Goal: Task Accomplishment & Management: Manage account settings

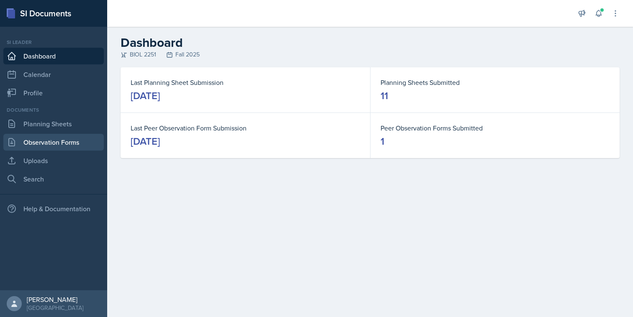
click at [45, 136] on link "Observation Forms" at bounding box center [53, 142] width 101 height 17
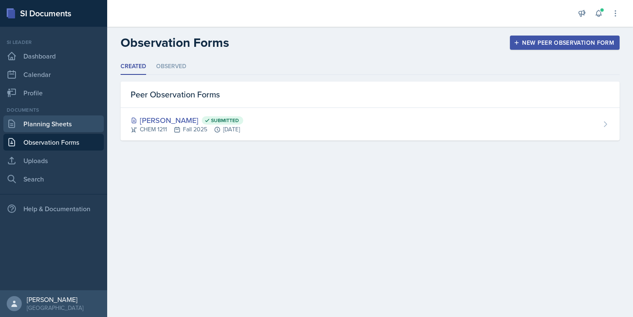
click at [75, 116] on link "Planning Sheets" at bounding box center [53, 124] width 101 height 17
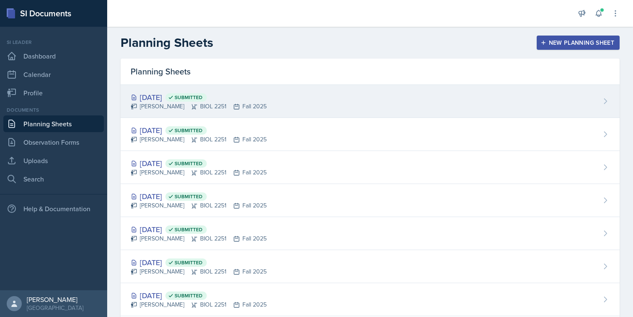
click at [191, 105] on icon at bounding box center [194, 106] width 7 height 7
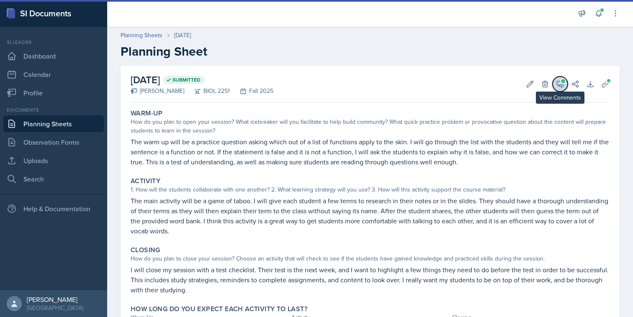
click at [555, 87] on button "View Comments" at bounding box center [560, 84] width 15 height 15
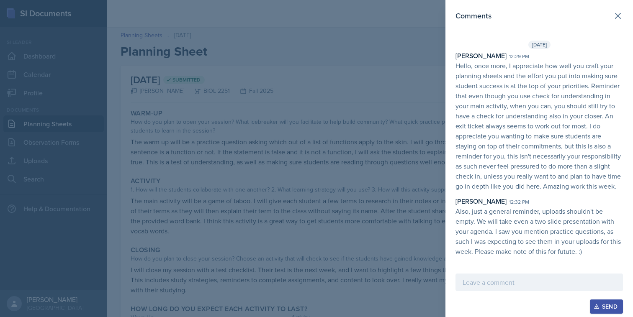
click at [436, 114] on div at bounding box center [316, 158] width 633 height 317
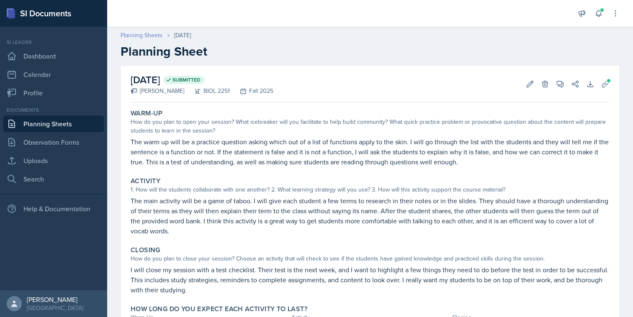
click at [139, 36] on link "Planning Sheets" at bounding box center [142, 35] width 42 height 9
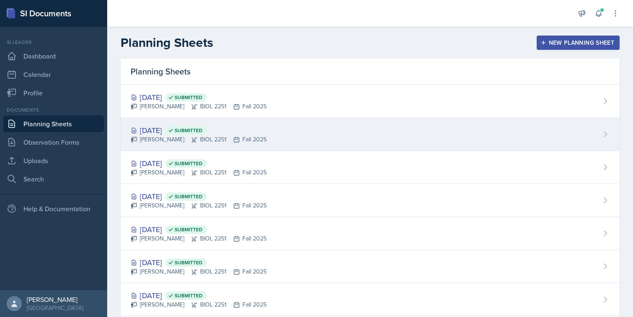
click at [263, 144] on div "[DATE] Submitted [PERSON_NAME] BIOL 2251 Fall 2025" at bounding box center [370, 134] width 499 height 33
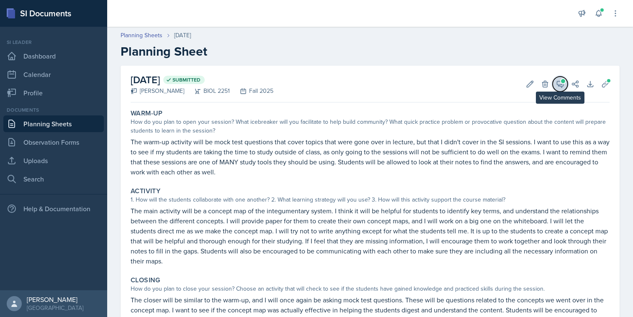
click at [560, 83] on icon at bounding box center [560, 84] width 8 height 8
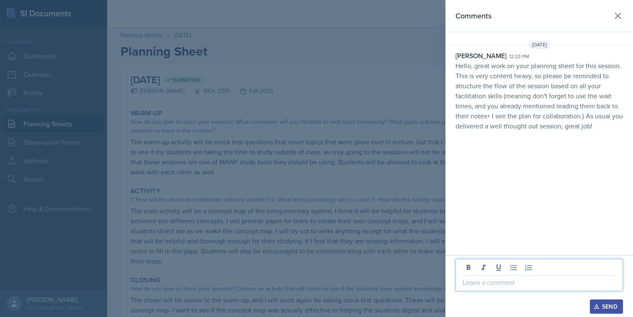
click at [517, 280] on p at bounding box center [539, 283] width 153 height 10
click at [598, 303] on button "Send" at bounding box center [606, 307] width 33 height 14
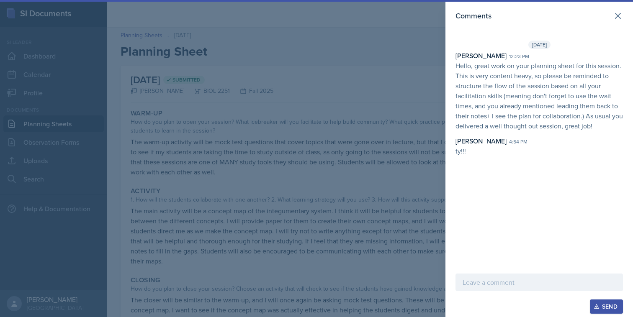
click at [310, 223] on div at bounding box center [316, 158] width 633 height 317
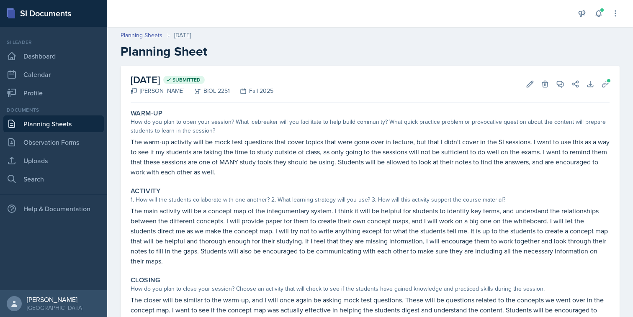
click at [75, 127] on link "Planning Sheets" at bounding box center [53, 124] width 101 height 17
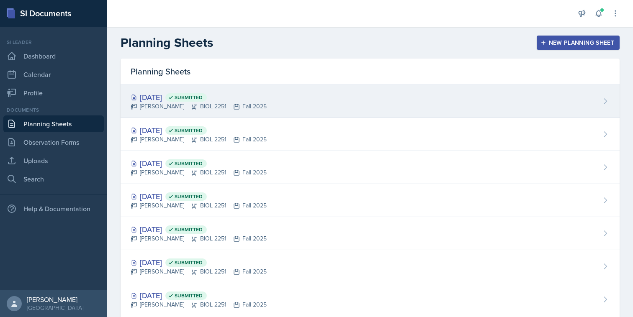
click at [234, 109] on div "[PERSON_NAME] BIOL 2251 Fall 2025" at bounding box center [199, 106] width 136 height 9
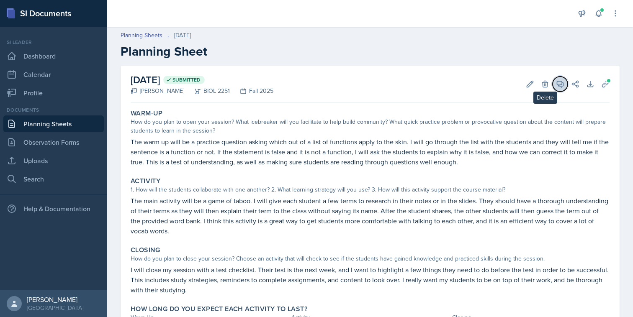
click at [554, 82] on button "View Comments" at bounding box center [560, 84] width 15 height 15
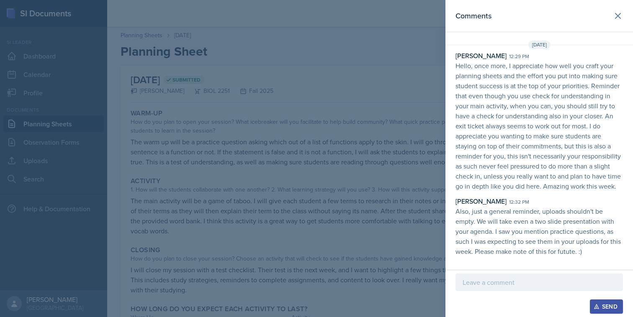
click at [453, 268] on div "Comments [DATE] [PERSON_NAME] 12:29 pm Hello, once more, I appreciate how well …" at bounding box center [540, 135] width 188 height 270
click at [413, 226] on div at bounding box center [316, 158] width 633 height 317
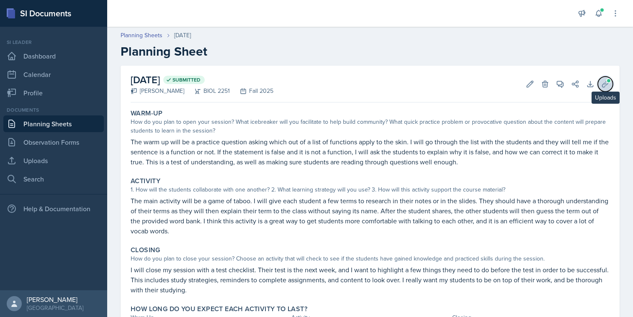
click at [606, 87] on icon at bounding box center [605, 84] width 8 height 8
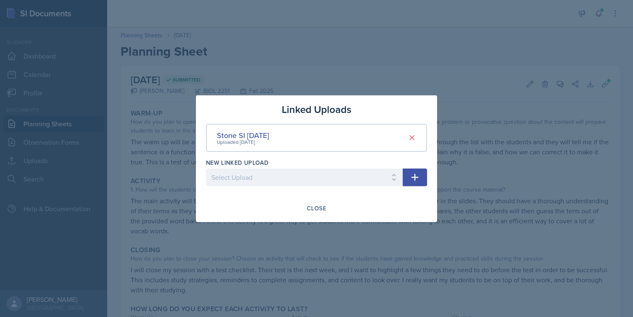
click at [438, 149] on div at bounding box center [316, 158] width 633 height 317
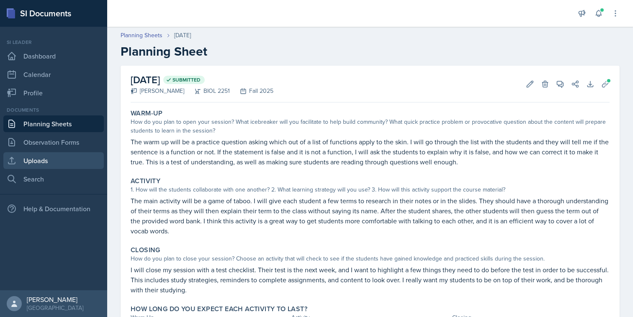
click at [76, 161] on link "Uploads" at bounding box center [53, 160] width 101 height 17
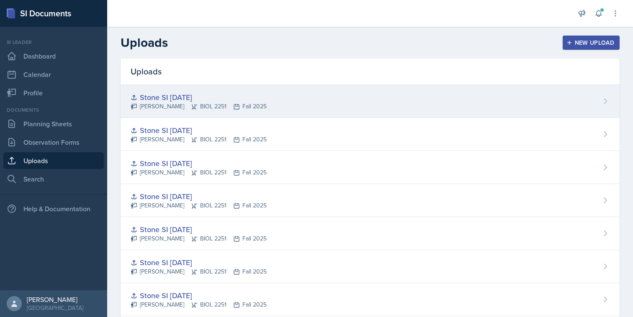
click at [216, 97] on div "Stone SI [DATE]" at bounding box center [199, 97] width 136 height 11
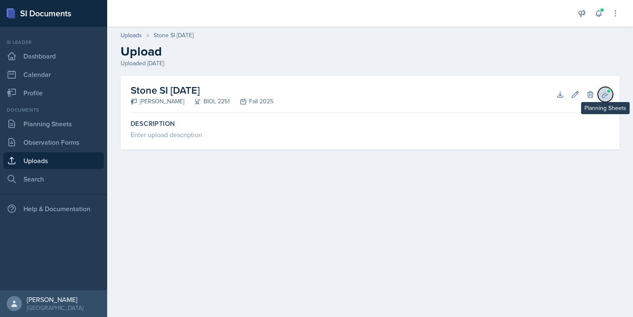
click at [603, 96] on icon at bounding box center [605, 94] width 6 height 6
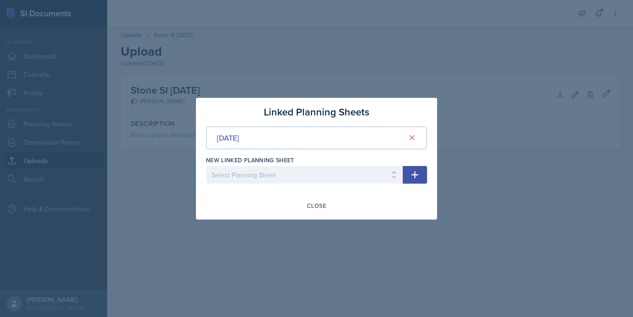
click at [579, 108] on div at bounding box center [316, 158] width 633 height 317
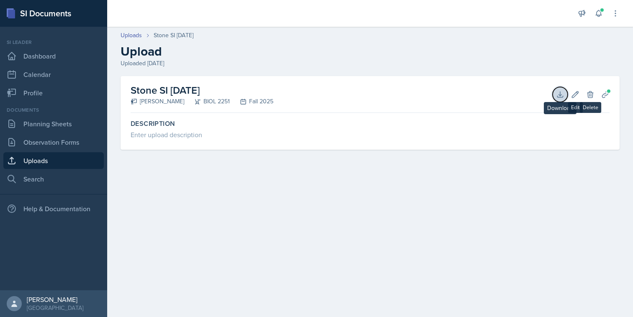
click at [562, 95] on icon at bounding box center [559, 94] width 5 height 5
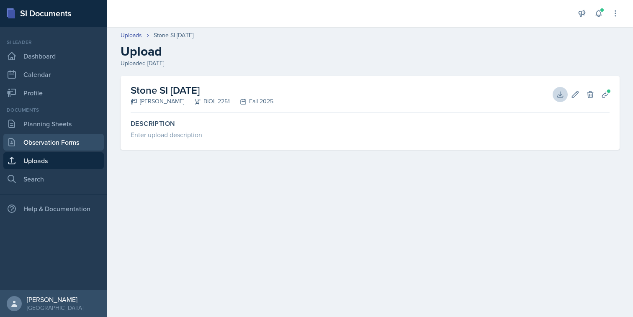
click at [59, 140] on link "Observation Forms" at bounding box center [53, 142] width 101 height 17
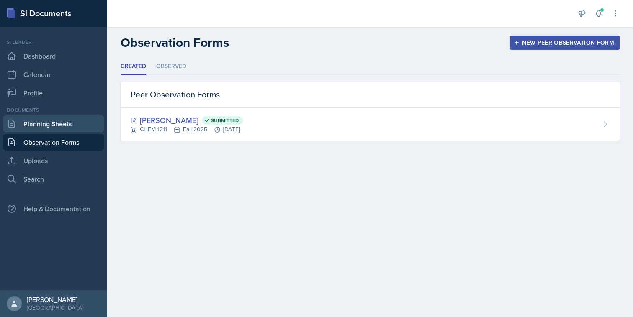
click at [75, 126] on link "Planning Sheets" at bounding box center [53, 124] width 101 height 17
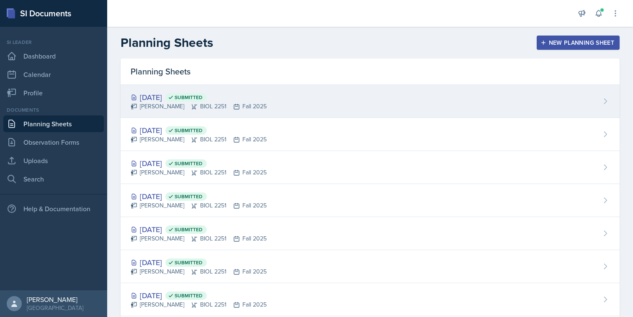
click at [282, 106] on div "[DATE] Submitted [PERSON_NAME] BIOL 2251 Fall 2025" at bounding box center [370, 101] width 499 height 33
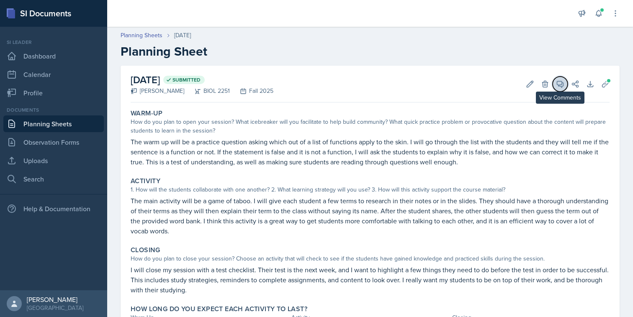
click at [557, 82] on icon at bounding box center [560, 84] width 6 height 6
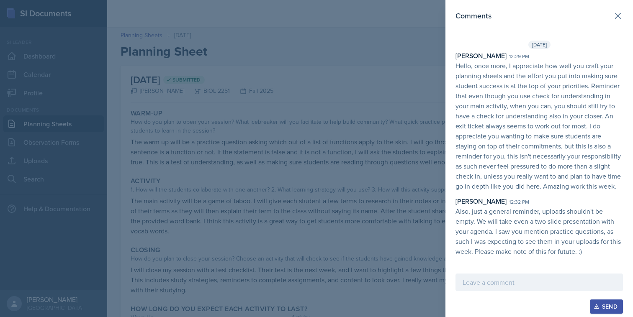
scroll to position [5, 0]
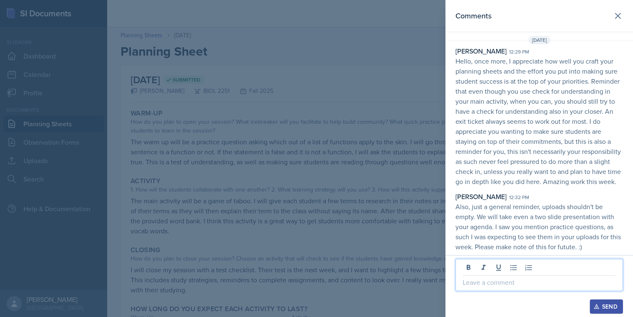
click at [534, 281] on p at bounding box center [539, 283] width 153 height 10
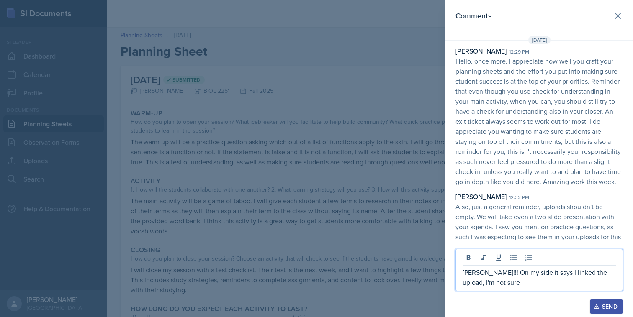
scroll to position [15, 0]
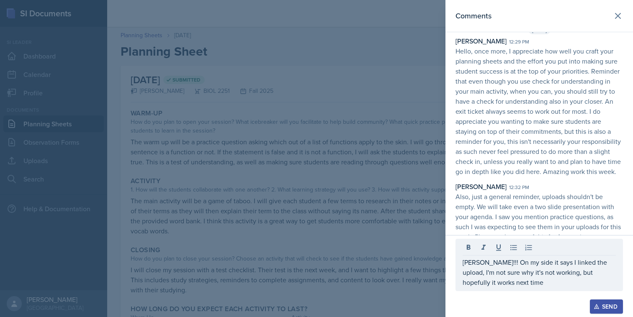
click at [599, 308] on icon "button" at bounding box center [597, 307] width 6 height 6
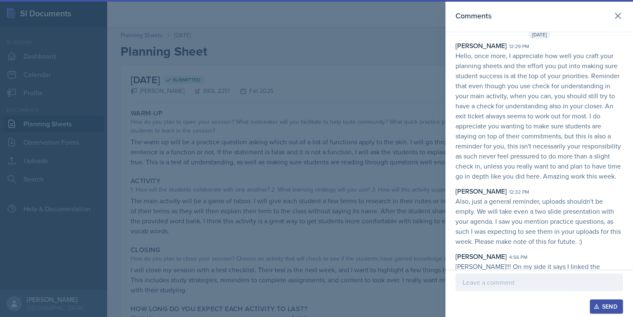
scroll to position [25, 0]
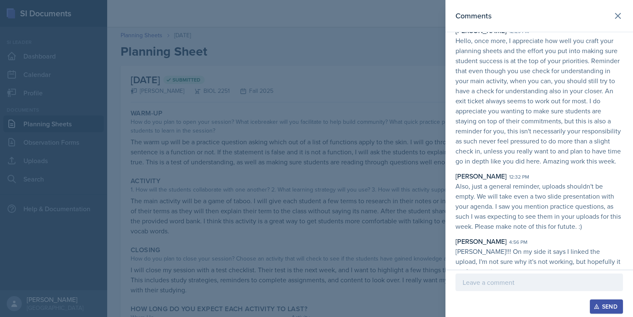
click at [371, 209] on div at bounding box center [316, 158] width 633 height 317
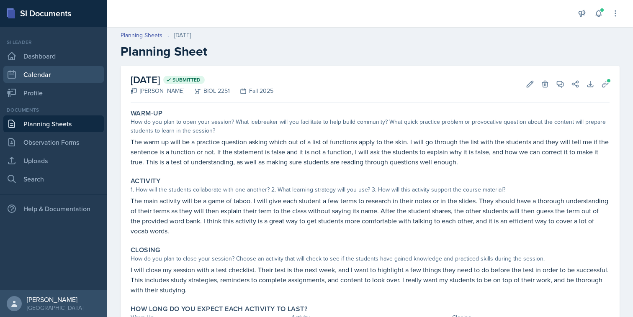
click at [38, 75] on link "Calendar" at bounding box center [53, 74] width 101 height 17
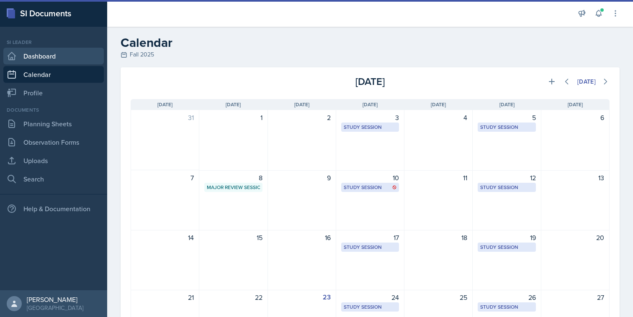
click at [49, 61] on link "Dashboard" at bounding box center [53, 56] width 101 height 17
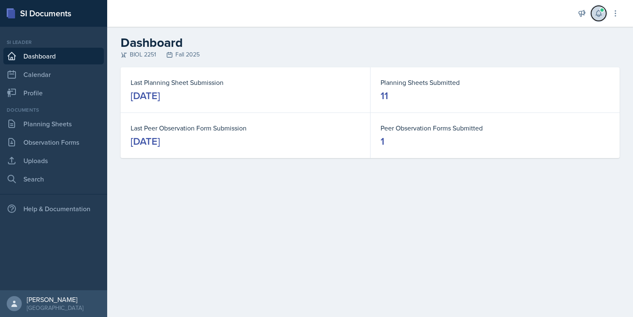
click at [600, 18] on button at bounding box center [598, 13] width 15 height 15
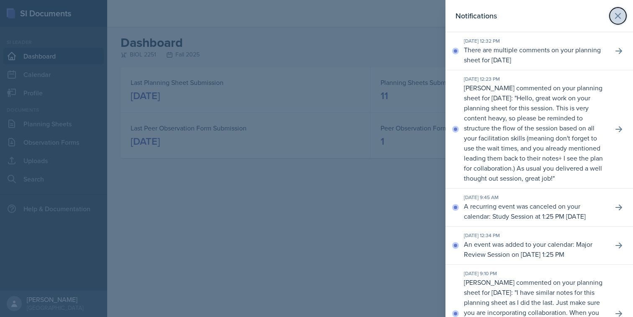
click at [619, 14] on icon at bounding box center [618, 16] width 10 height 10
